Goal: Use online tool/utility: Utilize a website feature to perform a specific function

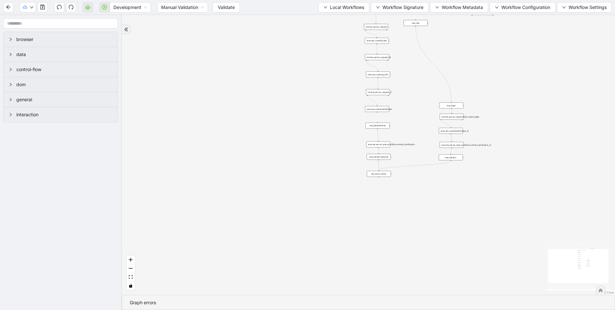
drag, startPoint x: 306, startPoint y: 65, endPoint x: 286, endPoint y: 90, distance: 32.1
click at [286, 90] on div "trigger execute_code:file_test luminai_server_request:__0 execute_code:log_URL …" at bounding box center [368, 155] width 493 height 280
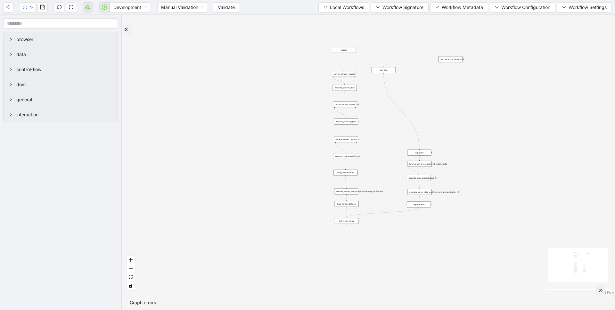
drag, startPoint x: 291, startPoint y: 64, endPoint x: 260, endPoint y: 128, distance: 70.6
click at [262, 126] on div "trigger execute_code:file_test luminai_server_request:__0 execute_code:log_URL …" at bounding box center [368, 155] width 493 height 280
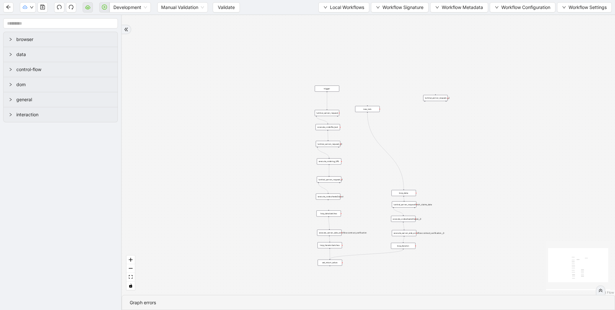
click at [243, 68] on div "trigger execute_code:file_test luminai_server_request:__0 execute_code:log_URL …" at bounding box center [368, 155] width 493 height 280
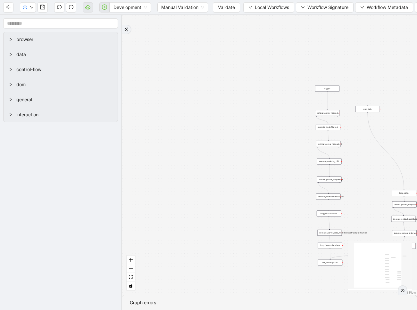
click at [231, 56] on div "trigger execute_code:file_test luminai_server_request:__0 execute_code:log_URL …" at bounding box center [269, 155] width 295 height 280
click at [218, 5] on span "Validate" at bounding box center [226, 7] width 17 height 7
click at [99, 9] on button "button" at bounding box center [104, 7] width 10 height 10
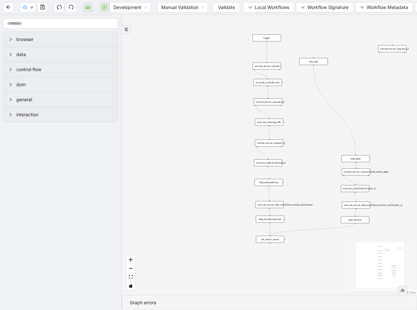
drag, startPoint x: 313, startPoint y: 127, endPoint x: 319, endPoint y: 159, distance: 32.6
click at [319, 158] on div "trigger execute_code:file_test luminai_server_request:__0 execute_code:log_URL …" at bounding box center [269, 155] width 295 height 280
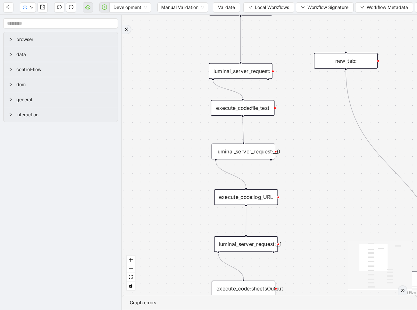
click at [260, 115] on div "execute_code:file_test" at bounding box center [243, 108] width 64 height 16
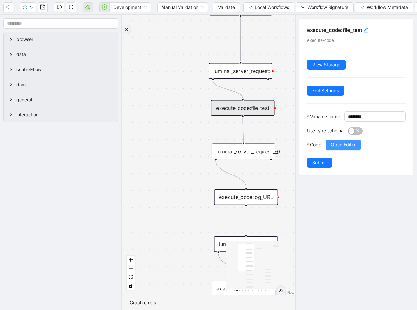
click at [336, 150] on button "Open Editor" at bounding box center [342, 145] width 35 height 10
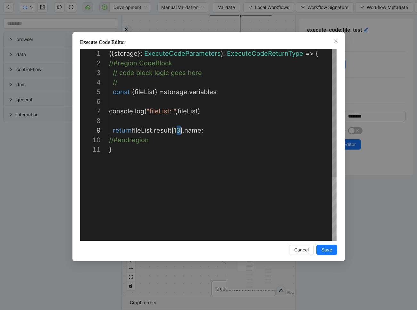
scroll to position [77, 71]
type textarea "**********"
click at [324, 244] on div "**********" at bounding box center [208, 146] width 272 height 229
click at [324, 245] on button "Save" at bounding box center [326, 250] width 21 height 10
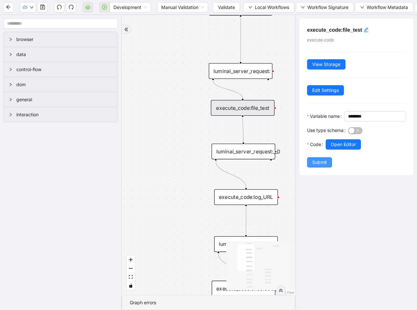
click at [315, 166] on span "Submit" at bounding box center [319, 162] width 15 height 7
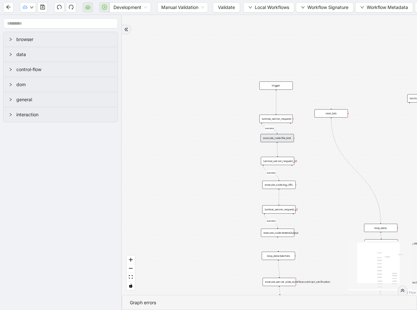
click at [315, 171] on div "success success success success trigger execute_code:file_test luminai_server_r…" at bounding box center [269, 155] width 295 height 280
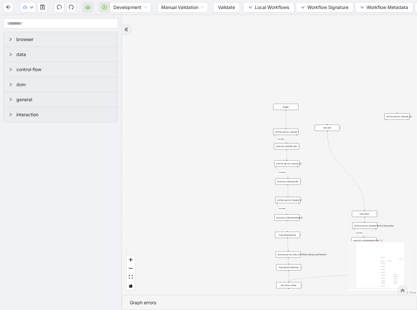
click at [315, 171] on div "success success success success trigger execute_code:file_test luminai_server_r…" at bounding box center [269, 155] width 295 height 280
click at [311, 157] on div "success success success success trigger execute_code:file_test luminai_server_r…" at bounding box center [269, 155] width 295 height 280
drag, startPoint x: 315, startPoint y: 170, endPoint x: 299, endPoint y: 136, distance: 37.4
click at [299, 136] on div "success success success success trigger execute_code:file_test luminai_server_r…" at bounding box center [269, 155] width 295 height 280
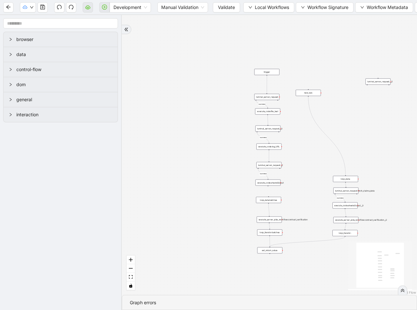
drag, startPoint x: 303, startPoint y: 140, endPoint x: 296, endPoint y: 134, distance: 9.1
click at [297, 137] on div "success success success success trigger execute_code:file_test luminai_server_r…" at bounding box center [269, 155] width 295 height 280
drag, startPoint x: 296, startPoint y: 134, endPoint x: 288, endPoint y: 131, distance: 8.9
click at [289, 132] on div "success success success success trigger execute_code:file_test luminai_server_r…" at bounding box center [269, 155] width 295 height 280
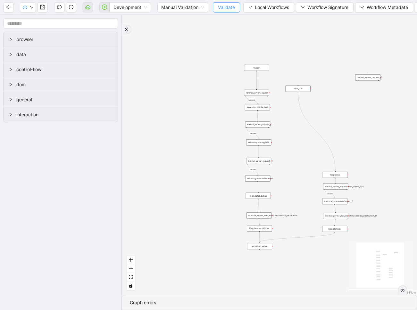
click at [225, 10] on span "Validate" at bounding box center [226, 7] width 17 height 7
click at [104, 10] on button "button" at bounding box center [104, 7] width 10 height 10
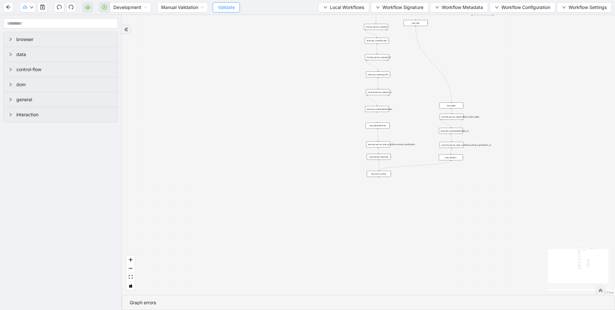
click at [224, 7] on span "Validate" at bounding box center [226, 7] width 17 height 7
click at [106, 8] on icon "play-circle" at bounding box center [104, 6] width 5 height 5
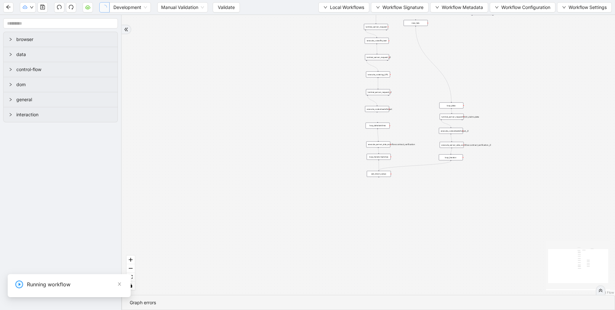
click at [236, 103] on div "trigger execute_code:file_test luminai_server_request:__0 execute_code:log_URL …" at bounding box center [368, 155] width 493 height 280
